Goal: Information Seeking & Learning: Learn about a topic

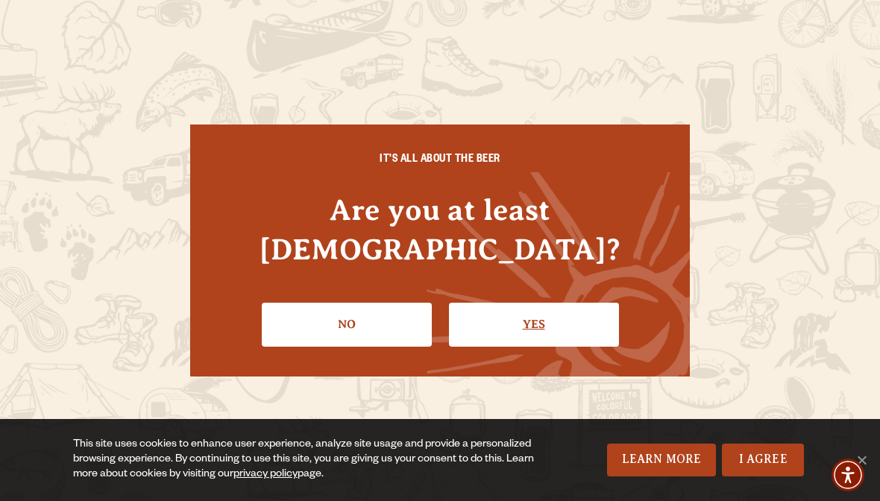
click at [571, 310] on link "Yes" at bounding box center [534, 324] width 170 height 43
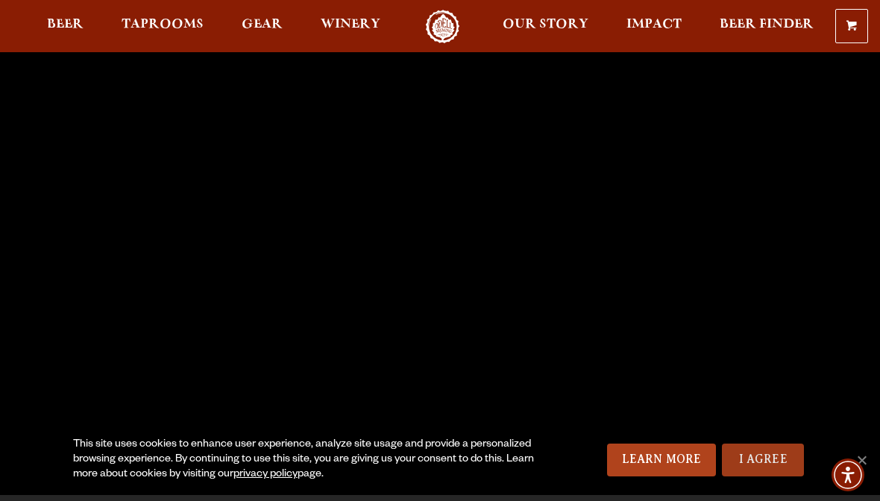
click at [772, 477] on link "I Agree" at bounding box center [763, 460] width 82 height 33
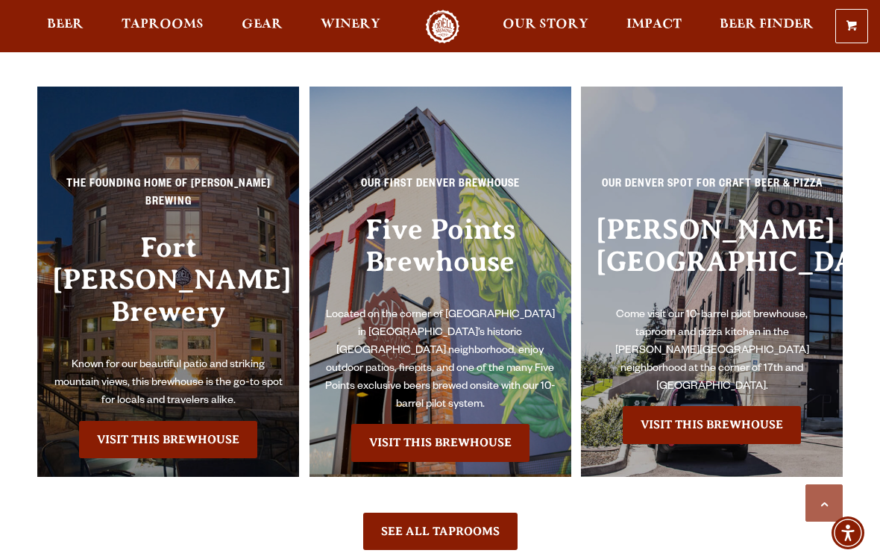
scroll to position [3027, 0]
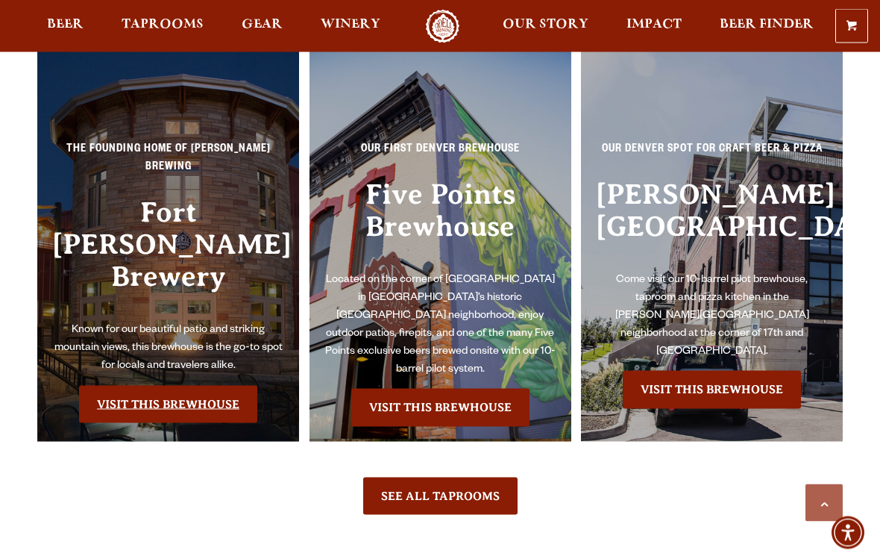
click at [183, 386] on link "Visit this Brewhouse" at bounding box center [168, 404] width 178 height 37
click at [173, 386] on link "Visit this Brewhouse" at bounding box center [168, 404] width 178 height 37
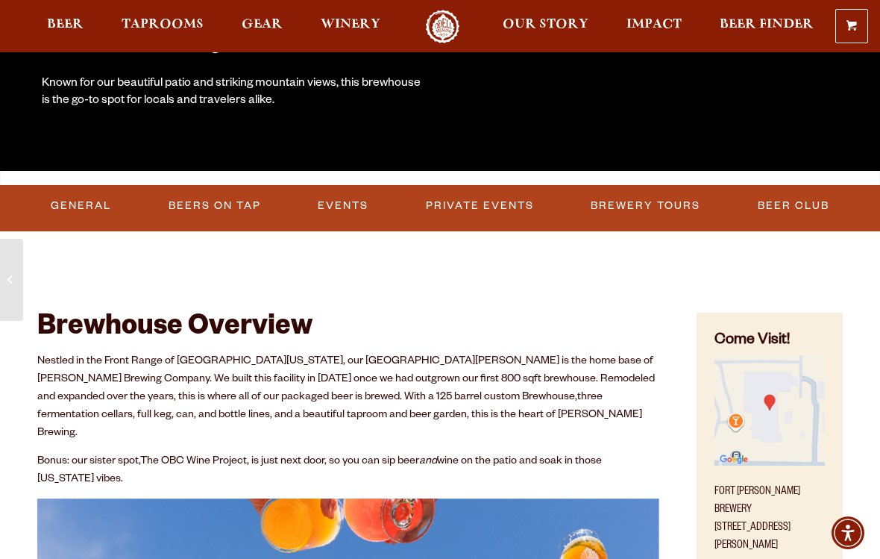
scroll to position [334, 0]
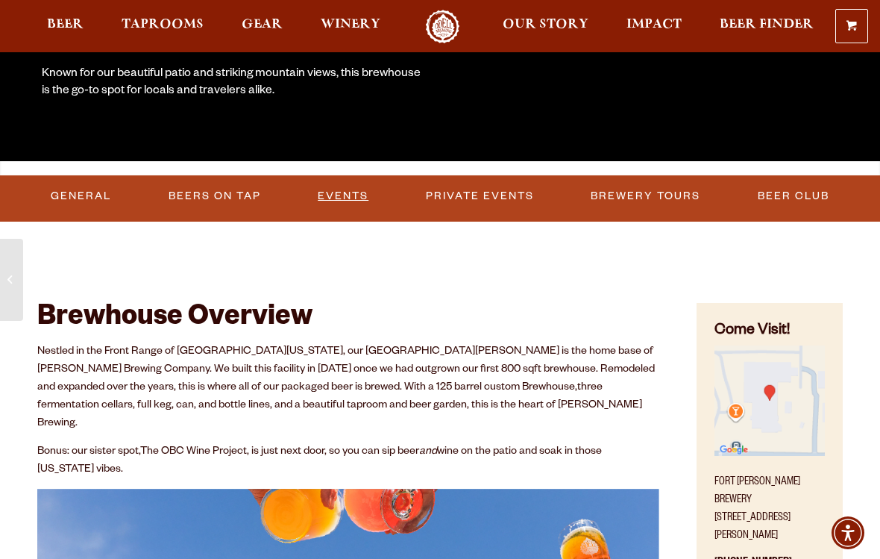
click at [354, 201] on link "Events" at bounding box center [343, 196] width 63 height 34
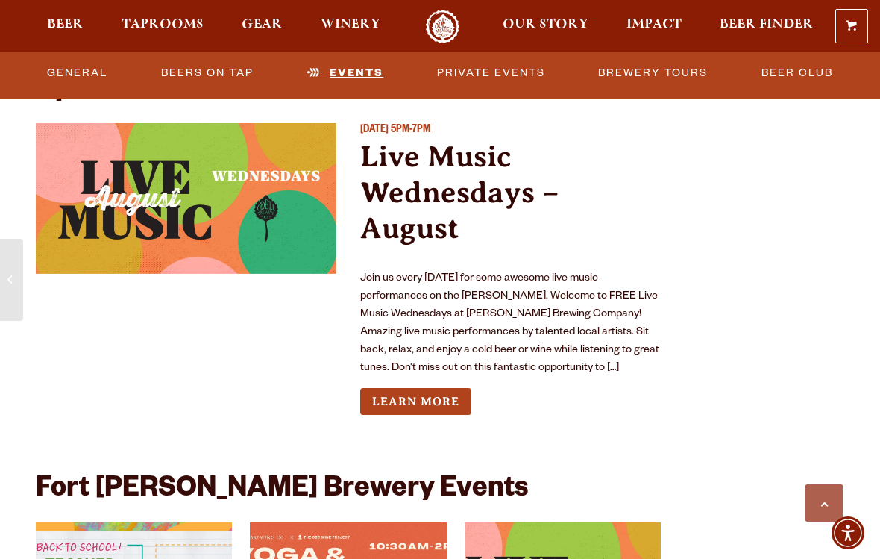
scroll to position [5445, 0]
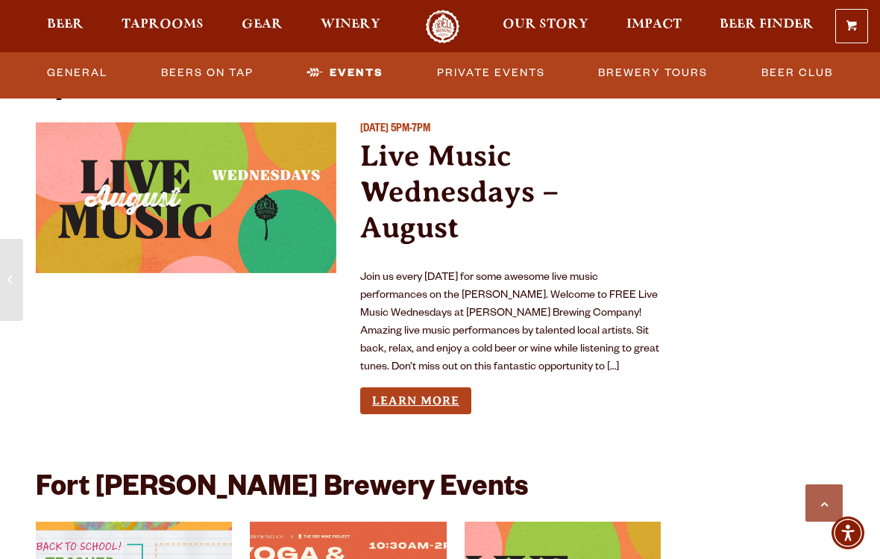
click at [421, 387] on link "Learn More" at bounding box center [415, 401] width 111 height 28
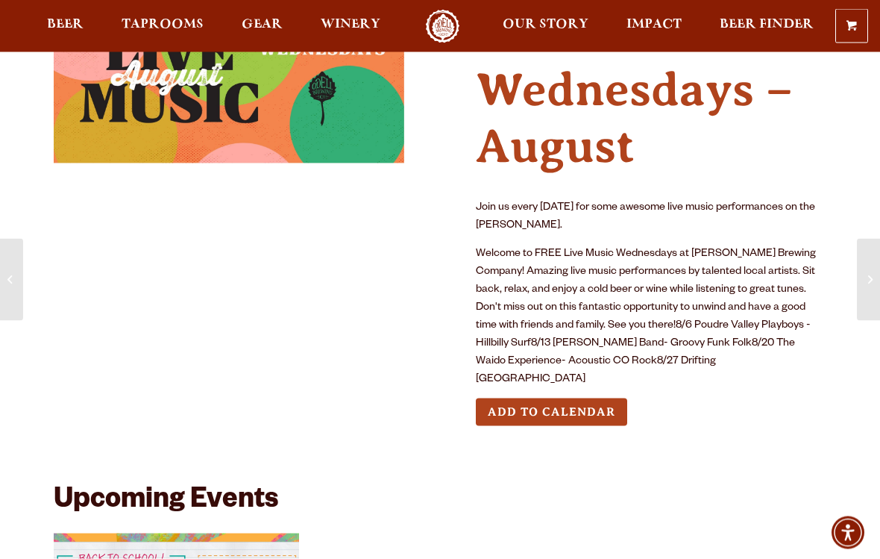
scroll to position [107, 0]
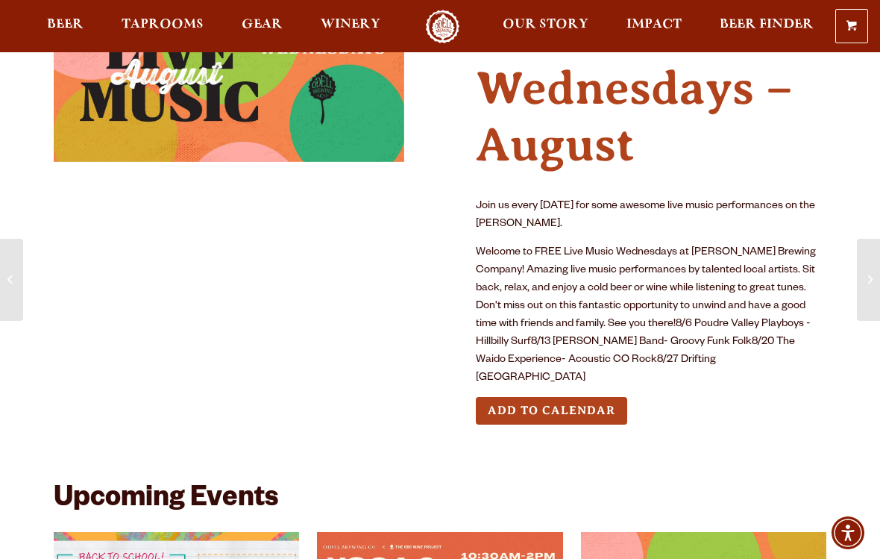
click at [603, 397] on button "Add to Calendar" at bounding box center [551, 411] width 151 height 28
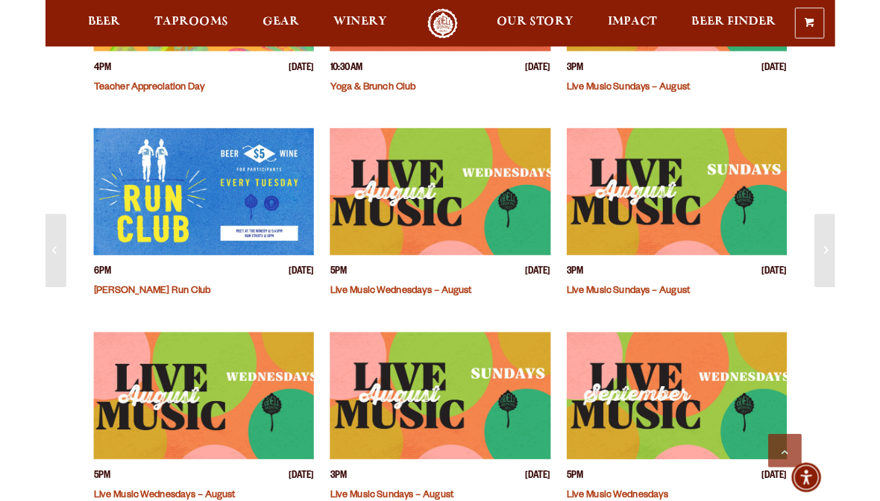
scroll to position [751, 0]
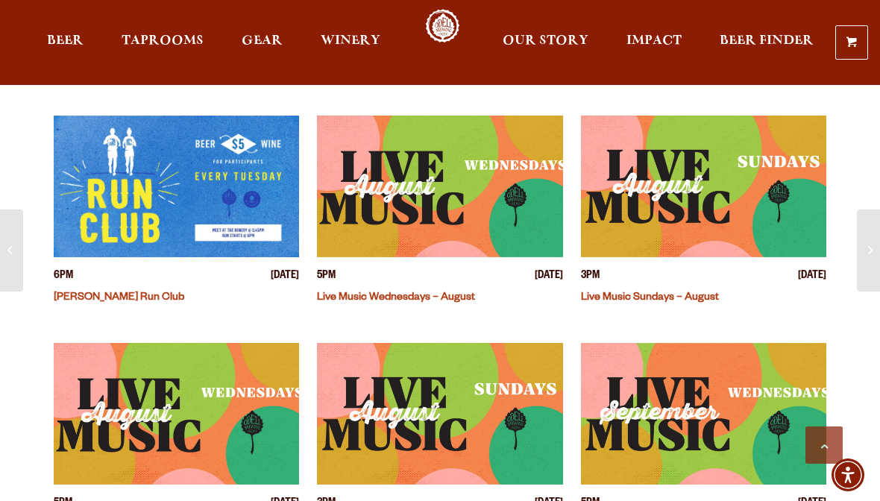
click at [438, 292] on link "Live Music Wednesdays – August" at bounding box center [396, 298] width 158 height 12
click at [465, 292] on link "Live Music Wednesdays – August" at bounding box center [396, 298] width 158 height 12
